Goal: Find specific page/section: Find specific page/section

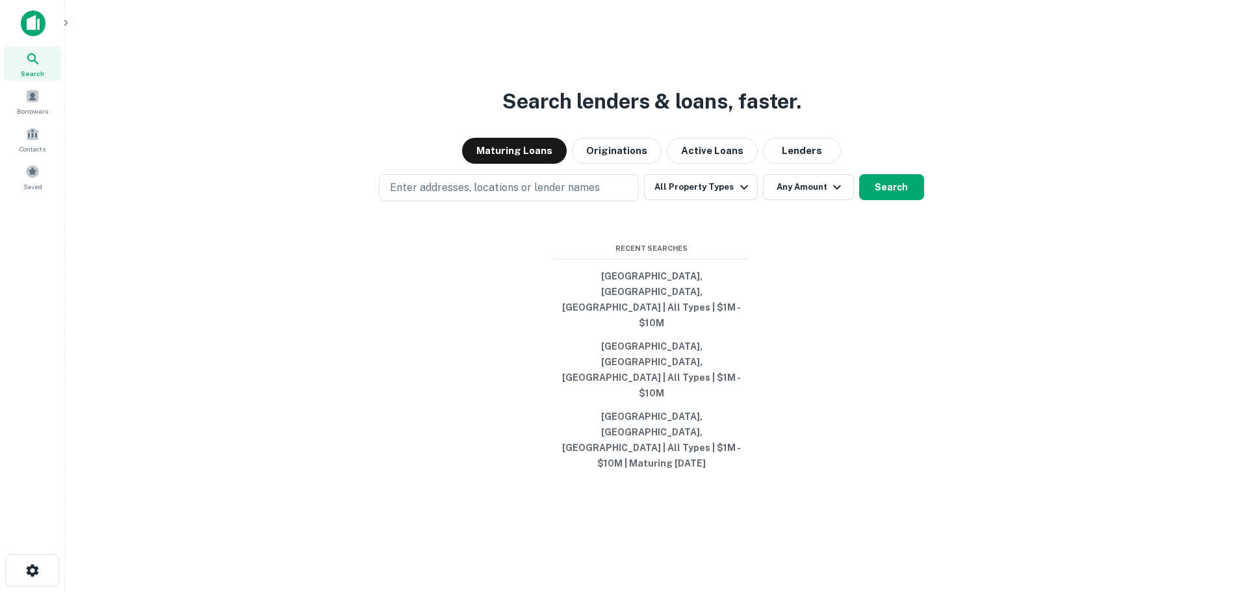
click at [435, 196] on p "Enter addresses, locations or lender names" at bounding box center [495, 188] width 210 height 16
type input "**********"
